Goal: Information Seeking & Learning: Learn about a topic

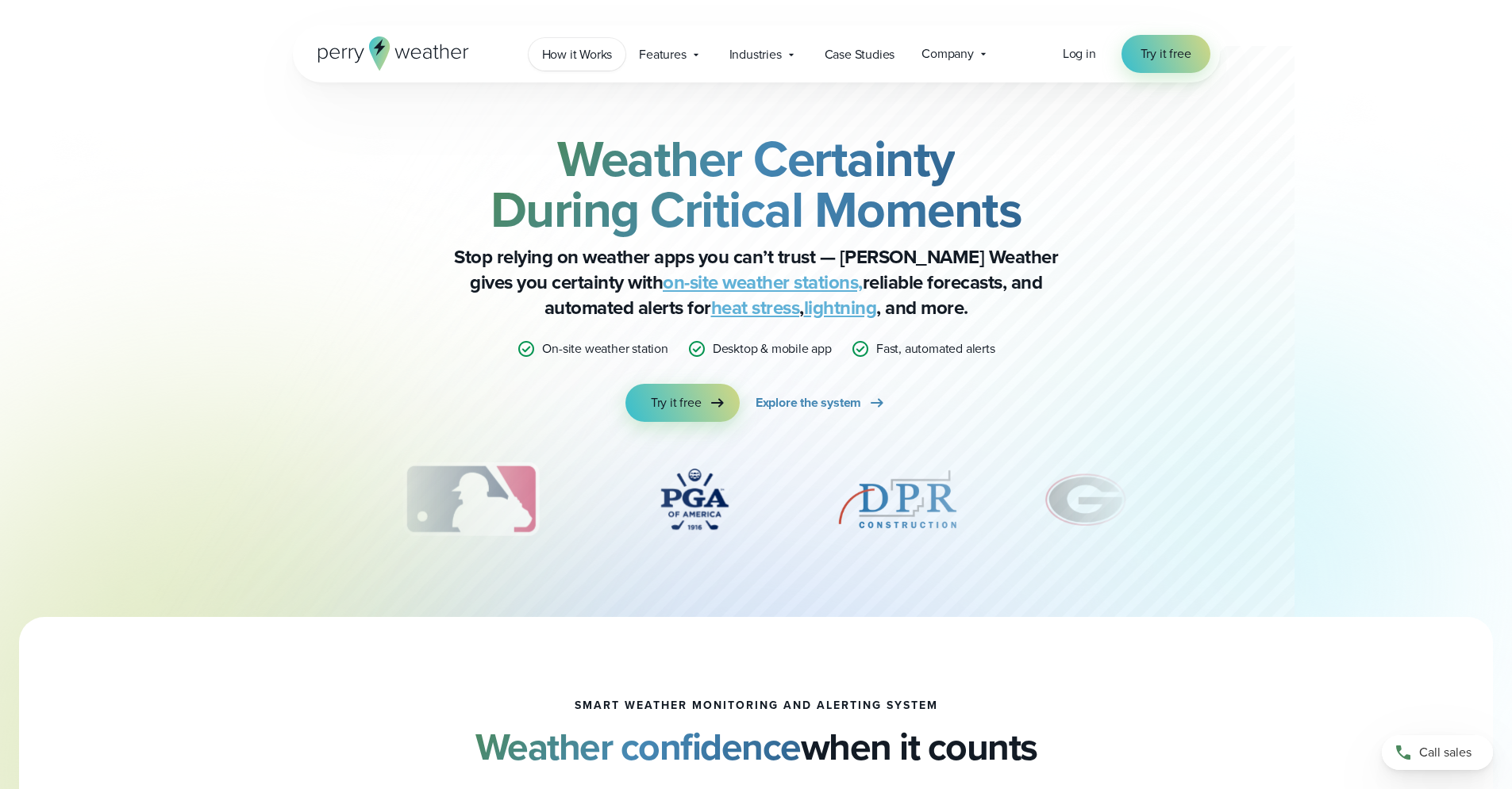
click at [556, 55] on span "How it Works" at bounding box center [577, 54] width 71 height 19
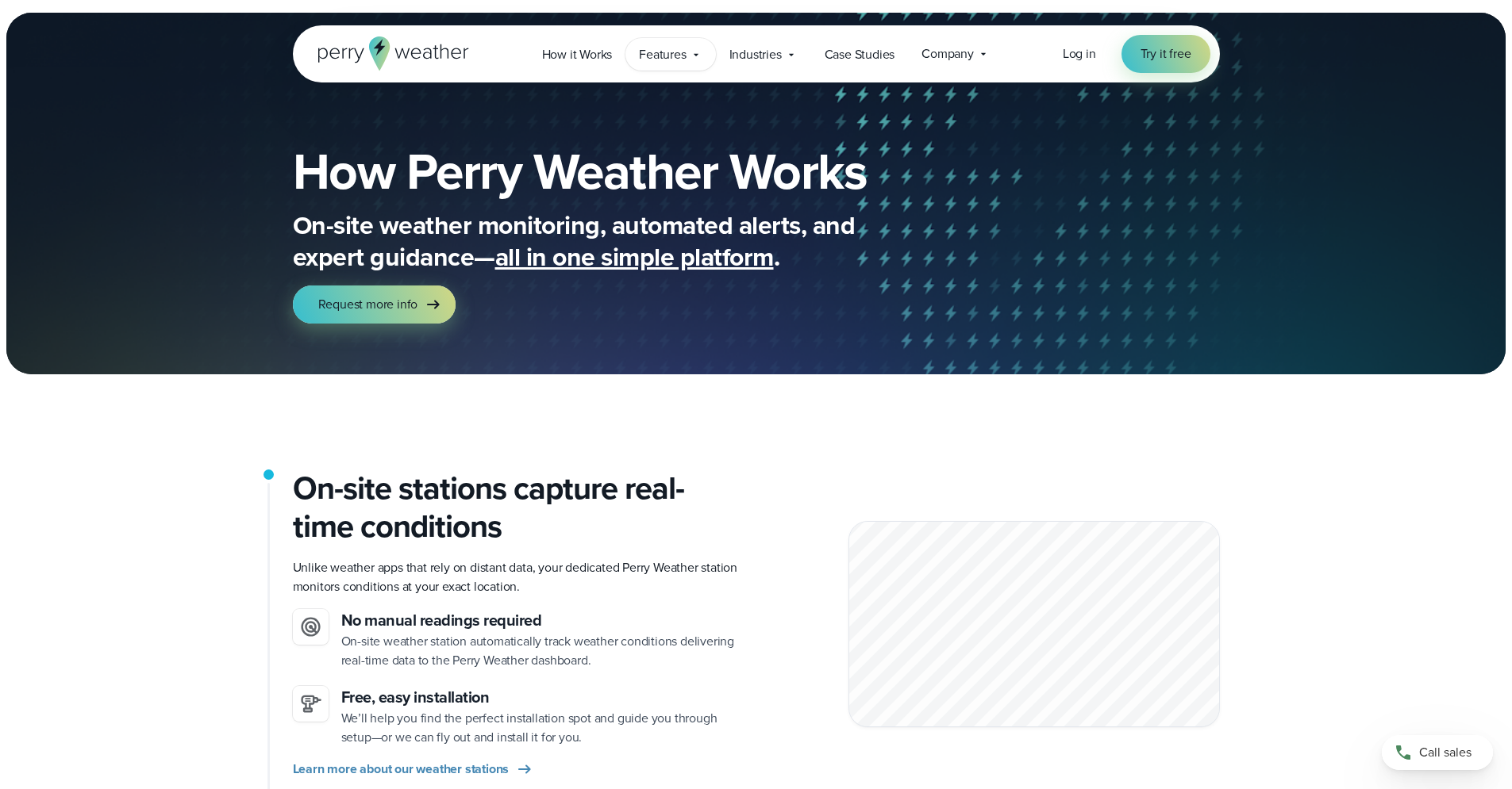
click at [673, 55] on span "Features" at bounding box center [661, 54] width 46 height 19
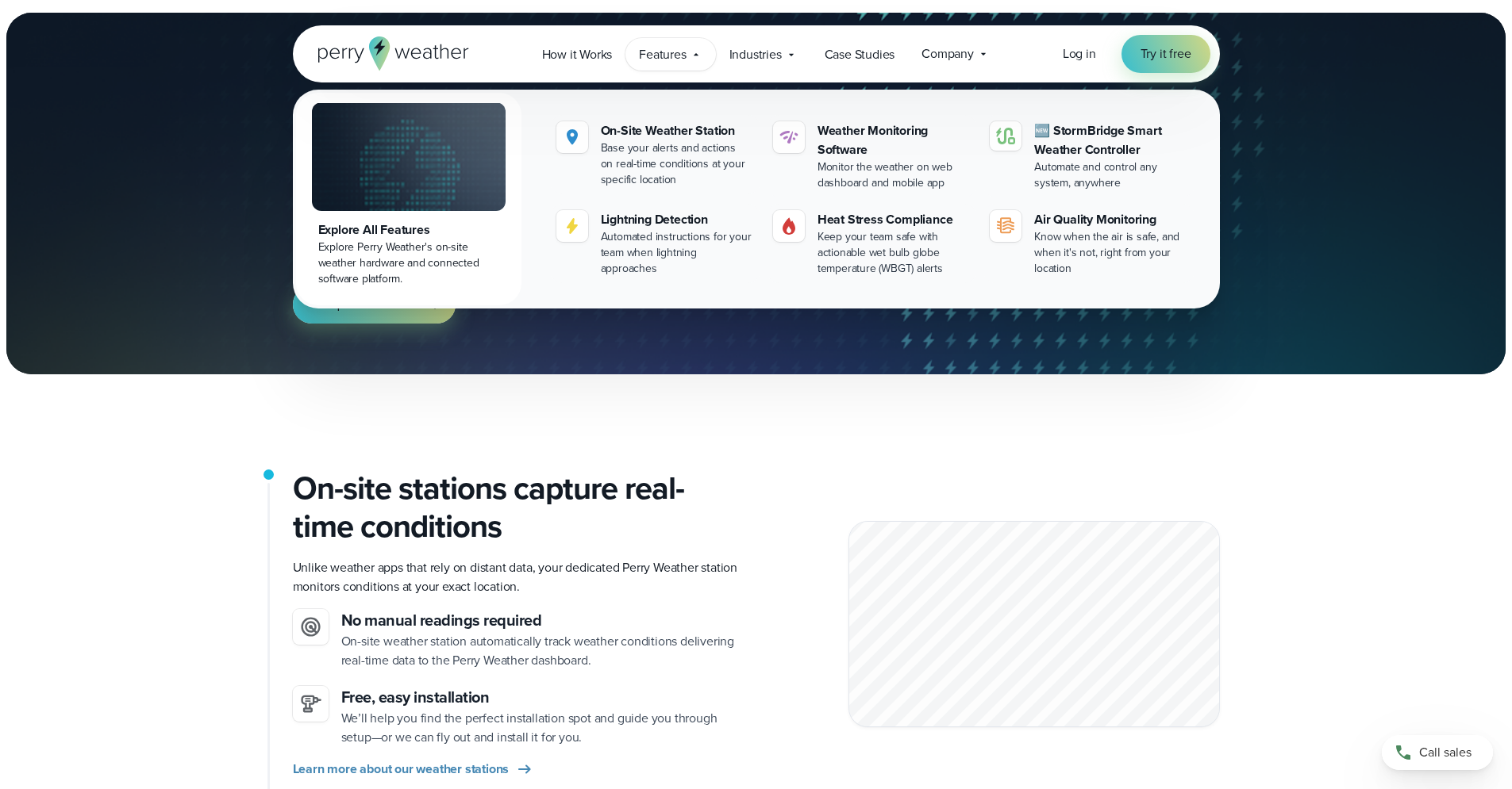
click at [689, 57] on div "Features Explore All Features Explore Perry Weather's on-site weather hardware …" at bounding box center [670, 55] width 90 height 33
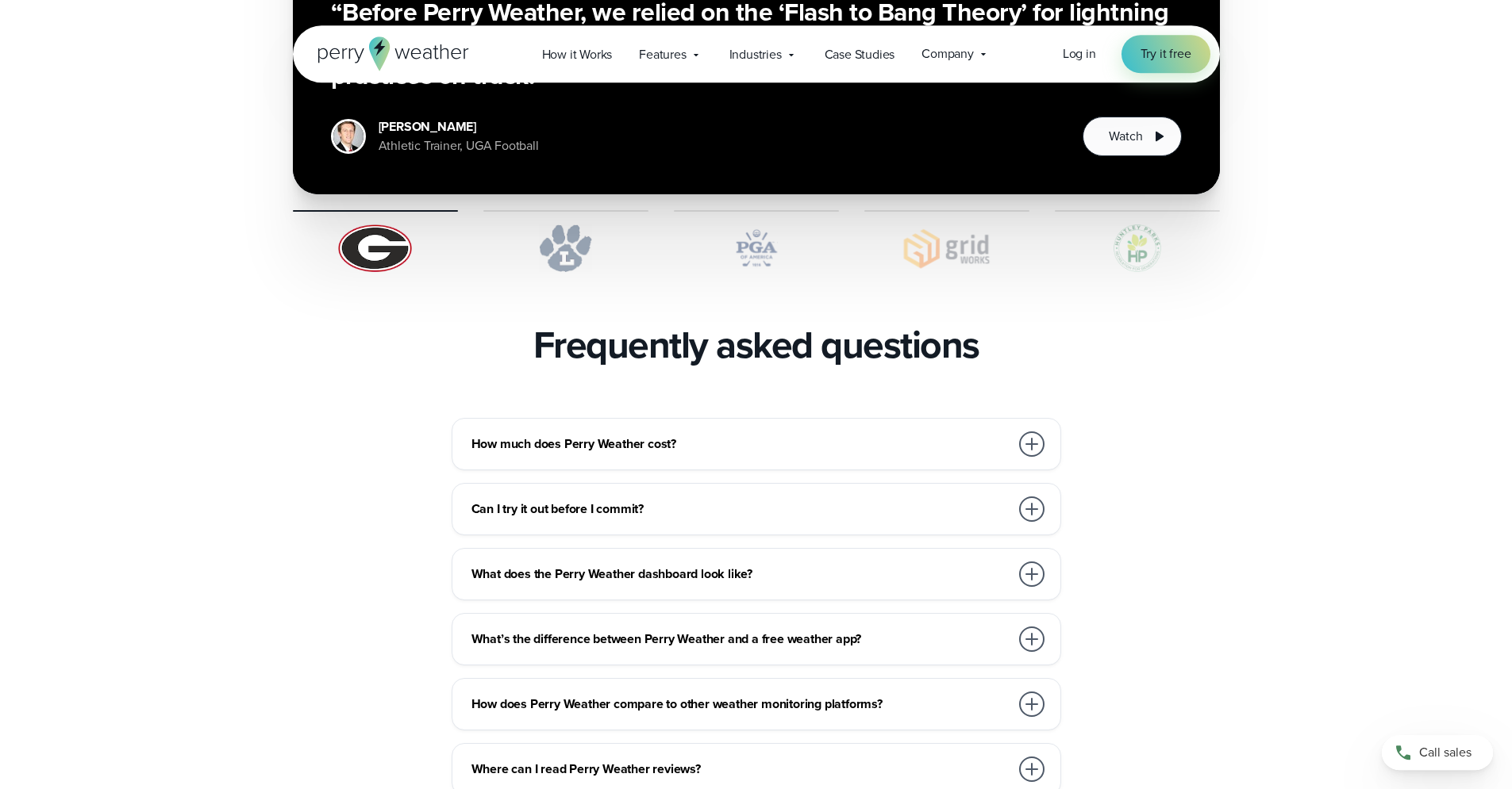
scroll to position [3162, 0]
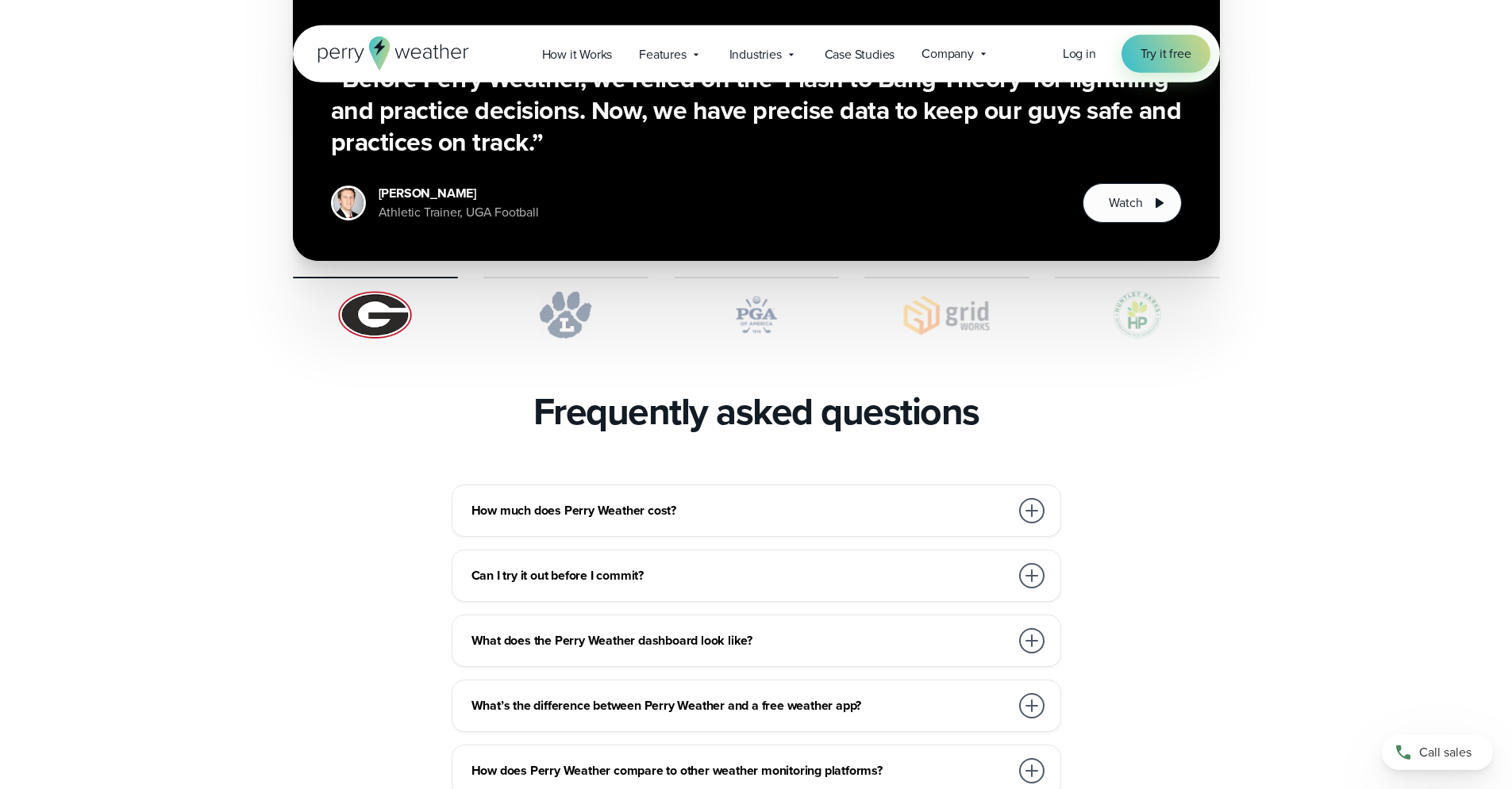
click at [692, 501] on h3 "How much does Perry Weather cost?" at bounding box center [741, 510] width 538 height 19
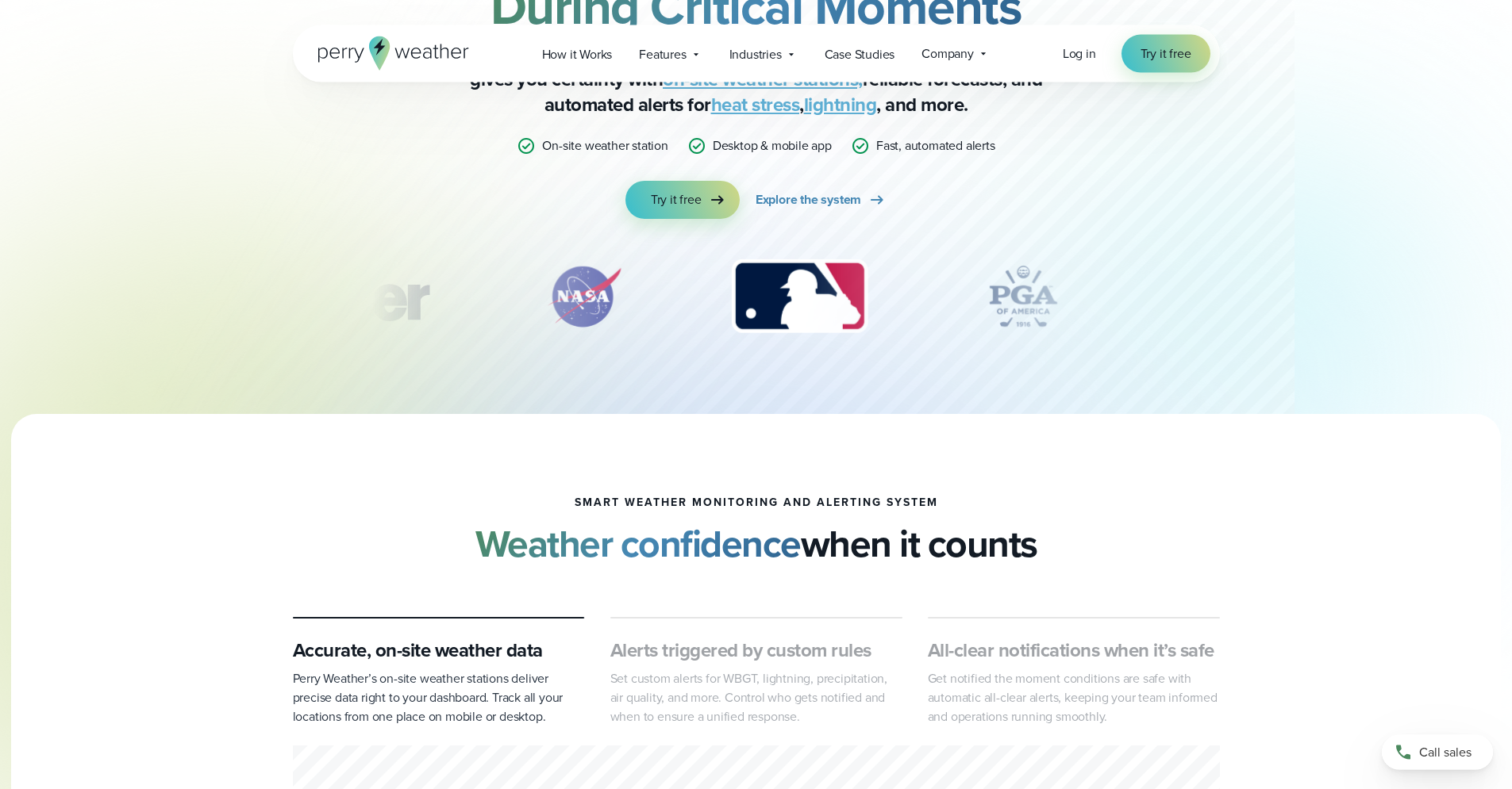
scroll to position [315, 0]
